Goal: Task Accomplishment & Management: Manage account settings

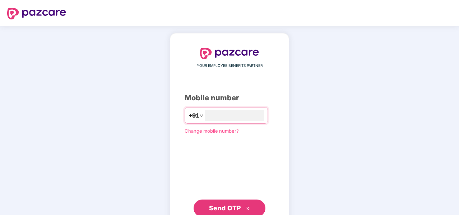
type input "**********"
click at [253, 205] on button "Send OTP" at bounding box center [229, 206] width 72 height 17
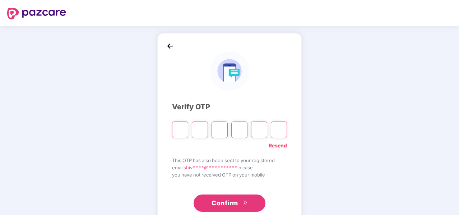
type input "*"
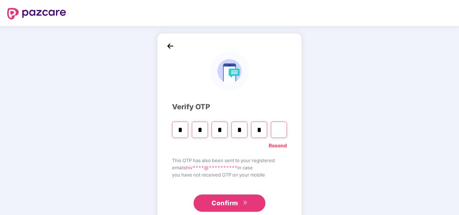
type input "*"
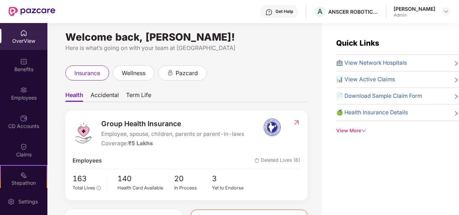
scroll to position [4, 0]
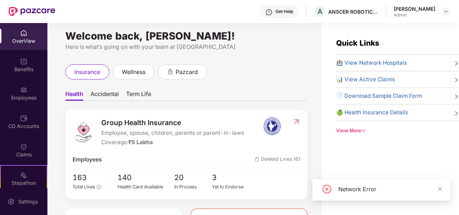
click at [352, 130] on div "View More" at bounding box center [397, 131] width 123 height 8
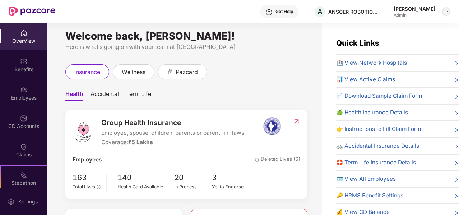
click at [444, 9] on img at bounding box center [446, 12] width 6 height 6
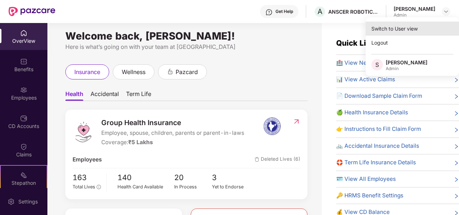
click at [396, 27] on div "Switch to User view" at bounding box center [411, 29] width 93 height 14
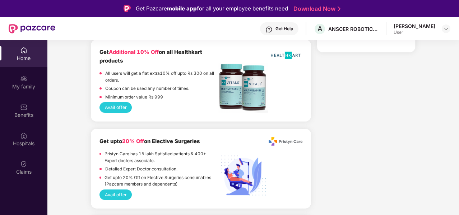
scroll to position [661, 0]
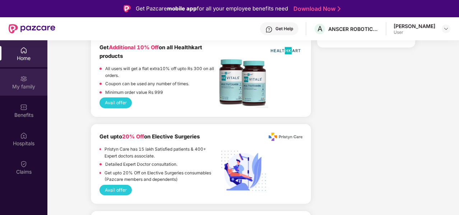
click at [17, 78] on div "My family" at bounding box center [23, 82] width 47 height 27
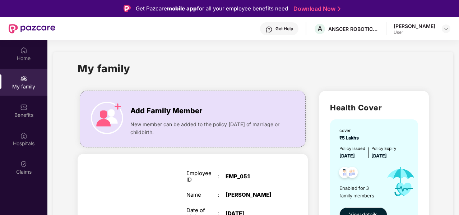
click at [425, 32] on div "User" at bounding box center [414, 32] width 42 height 6
click at [444, 30] on img at bounding box center [446, 29] width 6 height 6
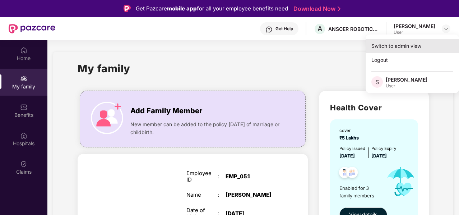
click at [395, 46] on div "Switch to admin view" at bounding box center [411, 46] width 93 height 14
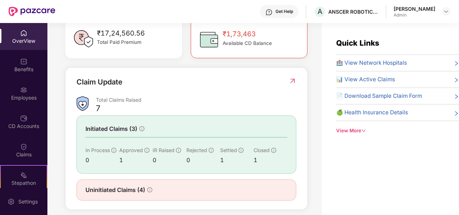
scroll to position [217, 0]
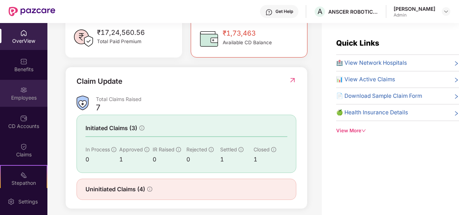
click at [27, 98] on div "Employees" at bounding box center [23, 97] width 47 height 7
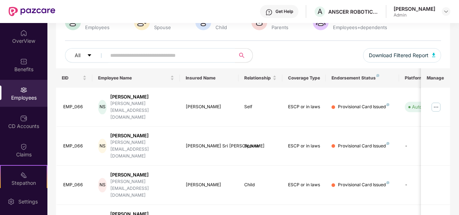
scroll to position [225, 0]
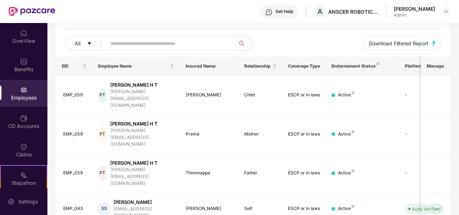
scroll to position [78, 0]
click at [122, 86] on div "[PERSON_NAME] H T" at bounding box center [142, 84] width 64 height 7
click at [91, 89] on td "EMP_059" at bounding box center [74, 95] width 37 height 39
click at [123, 198] on div "Sibin Samuel" at bounding box center [143, 201] width 61 height 7
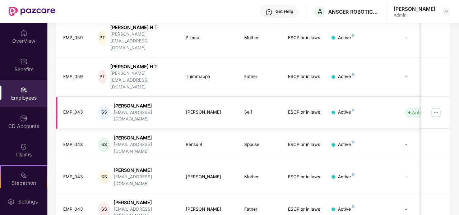
scroll to position [174, 0]
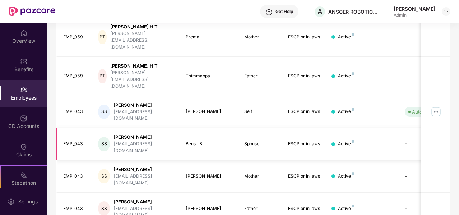
click at [83, 140] on div "EMP_043" at bounding box center [75, 143] width 24 height 7
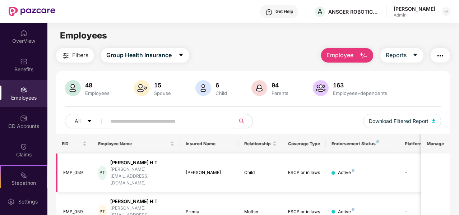
click at [128, 163] on div "Poornima H T" at bounding box center [142, 162] width 64 height 7
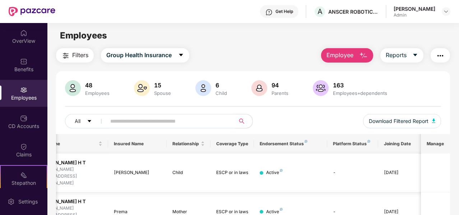
click at [433, 165] on td at bounding box center [435, 172] width 29 height 39
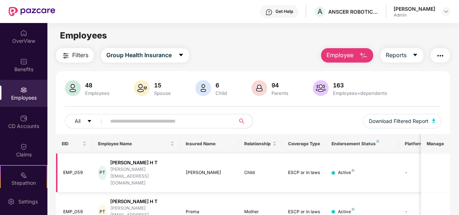
click at [334, 170] on td "Active" at bounding box center [362, 172] width 73 height 39
click at [444, 166] on td at bounding box center [435, 172] width 29 height 39
click at [71, 169] on div "EMP_059" at bounding box center [75, 172] width 24 height 7
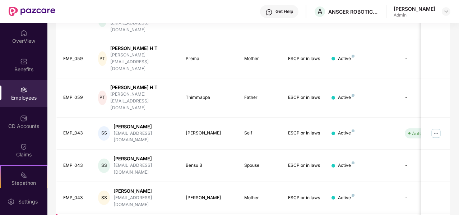
scroll to position [154, 0]
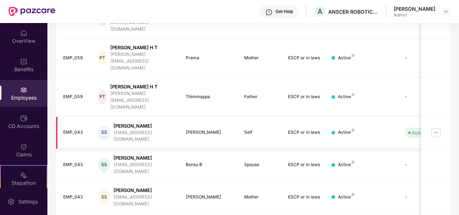
click at [435, 127] on img at bounding box center [435, 132] width 11 height 11
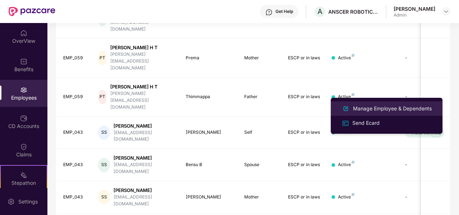
click at [357, 108] on div "Manage Employee & Dependents" at bounding box center [391, 108] width 81 height 8
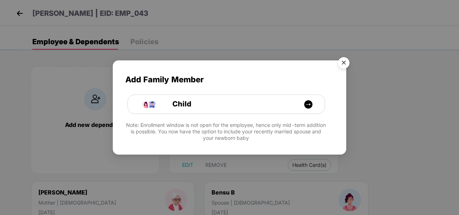
click at [342, 64] on img "Close" at bounding box center [343, 64] width 20 height 20
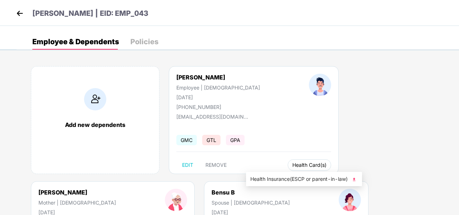
click at [292, 166] on span "Health Card(s)" at bounding box center [309, 165] width 34 height 4
click at [355, 178] on img at bounding box center [353, 178] width 7 height 7
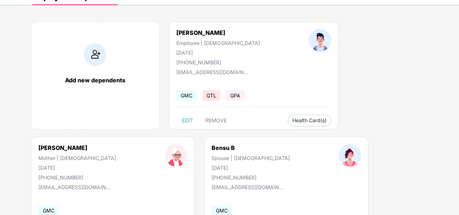
scroll to position [45, 0]
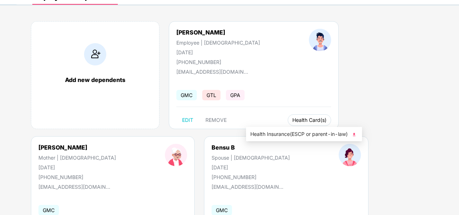
click at [292, 119] on span "Health Card(s)" at bounding box center [309, 120] width 34 height 4
click at [271, 135] on span "Health Insurance(ESCP or parent-in-law)" at bounding box center [303, 134] width 107 height 8
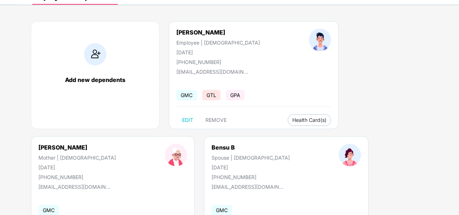
scroll to position [0, 0]
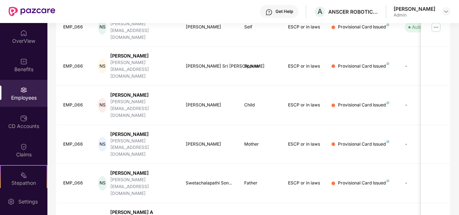
scroll to position [225, 0]
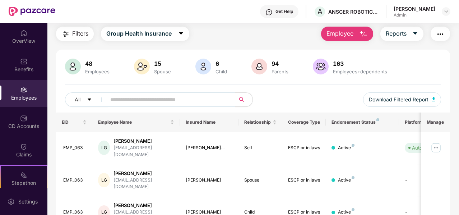
scroll to position [0, 0]
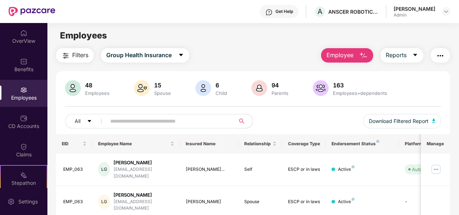
click at [131, 120] on input "text" at bounding box center [167, 121] width 115 height 11
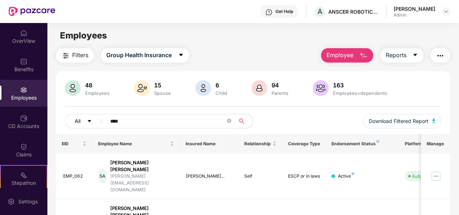
drag, startPoint x: 128, startPoint y: 120, endPoint x: 97, endPoint y: 122, distance: 31.3
click at [97, 122] on div "All ****" at bounding box center [159, 121] width 188 height 14
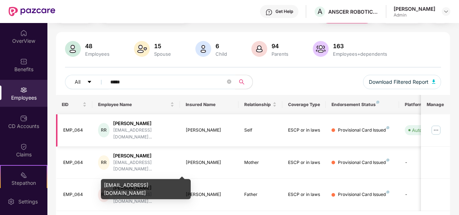
scroll to position [42, 0]
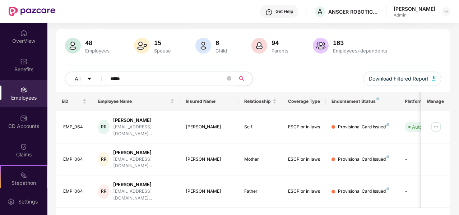
drag, startPoint x: 124, startPoint y: 78, endPoint x: 103, endPoint y: 78, distance: 20.8
click at [103, 78] on span "*****" at bounding box center [169, 78] width 134 height 14
drag, startPoint x: 128, startPoint y: 76, endPoint x: 106, endPoint y: 78, distance: 22.0
click at [106, 78] on span "*****" at bounding box center [169, 78] width 134 height 14
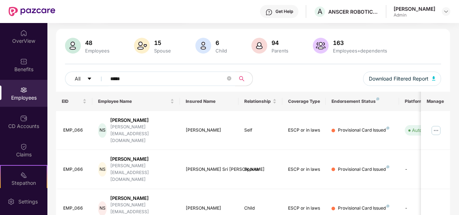
drag, startPoint x: 127, startPoint y: 78, endPoint x: 103, endPoint y: 77, distance: 24.4
click at [103, 77] on span "*****" at bounding box center [169, 78] width 134 height 14
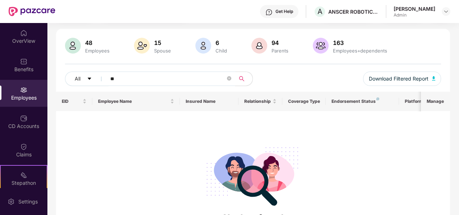
type input "*"
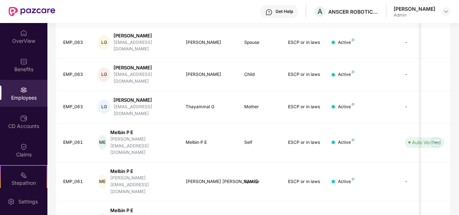
scroll to position [249, 0]
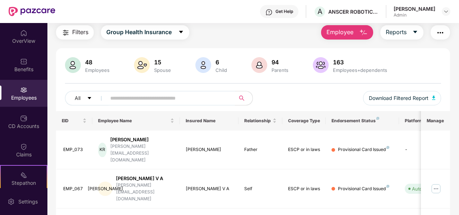
scroll to position [0, 0]
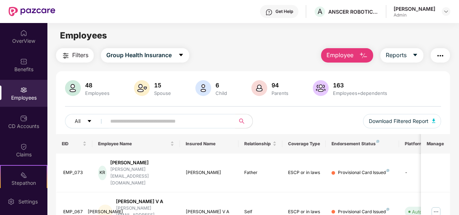
click at [125, 120] on input "text" at bounding box center [167, 121] width 115 height 11
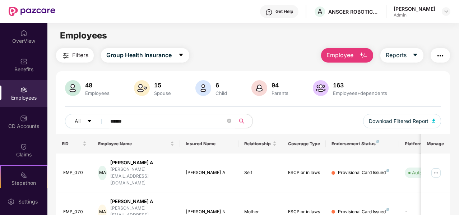
type input "******"
